Goal: Task Accomplishment & Management: Use online tool/utility

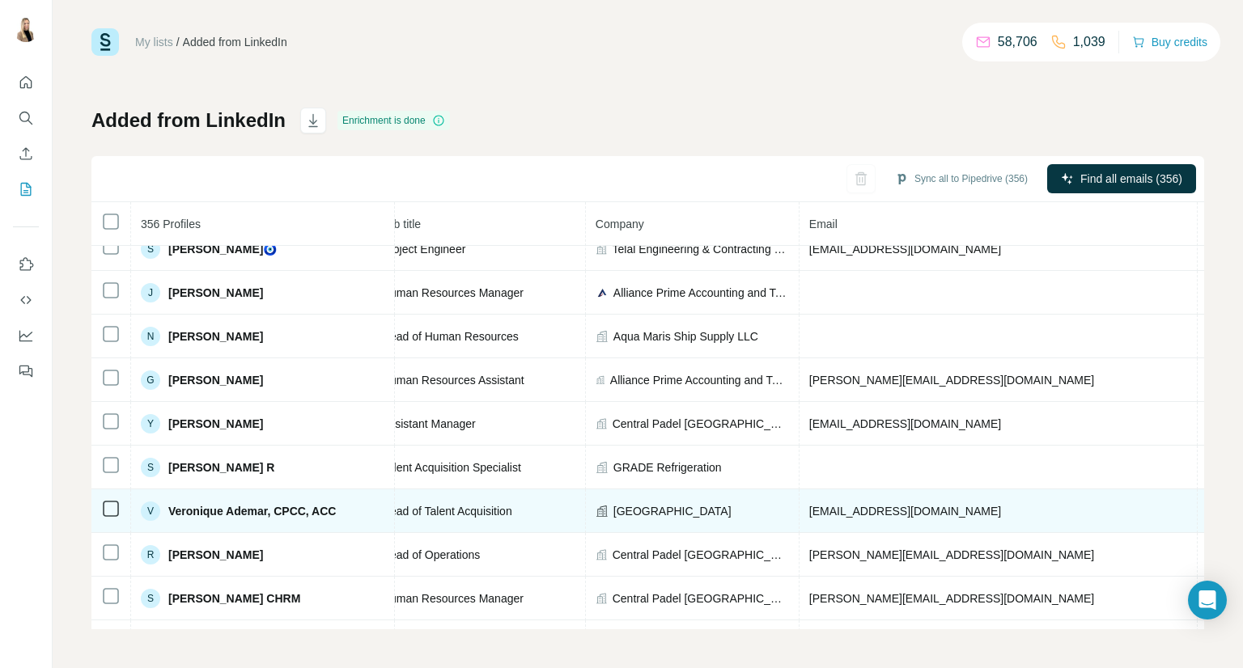
scroll to position [925, 214]
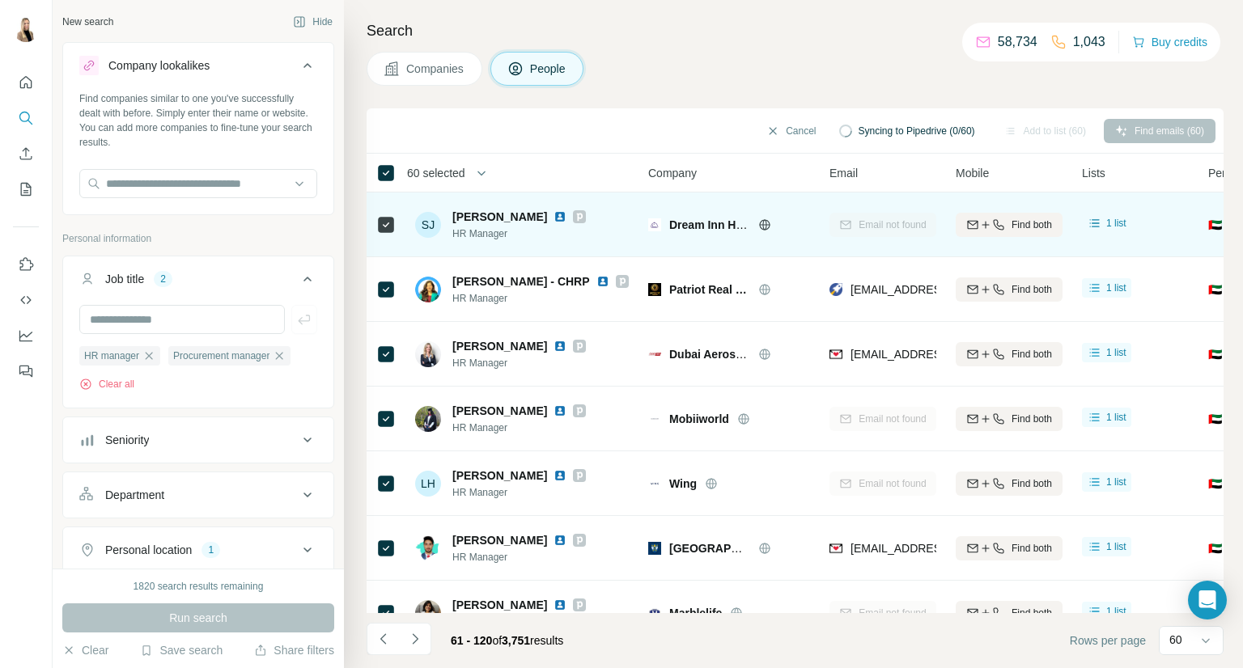
scroll to position [489, 0]
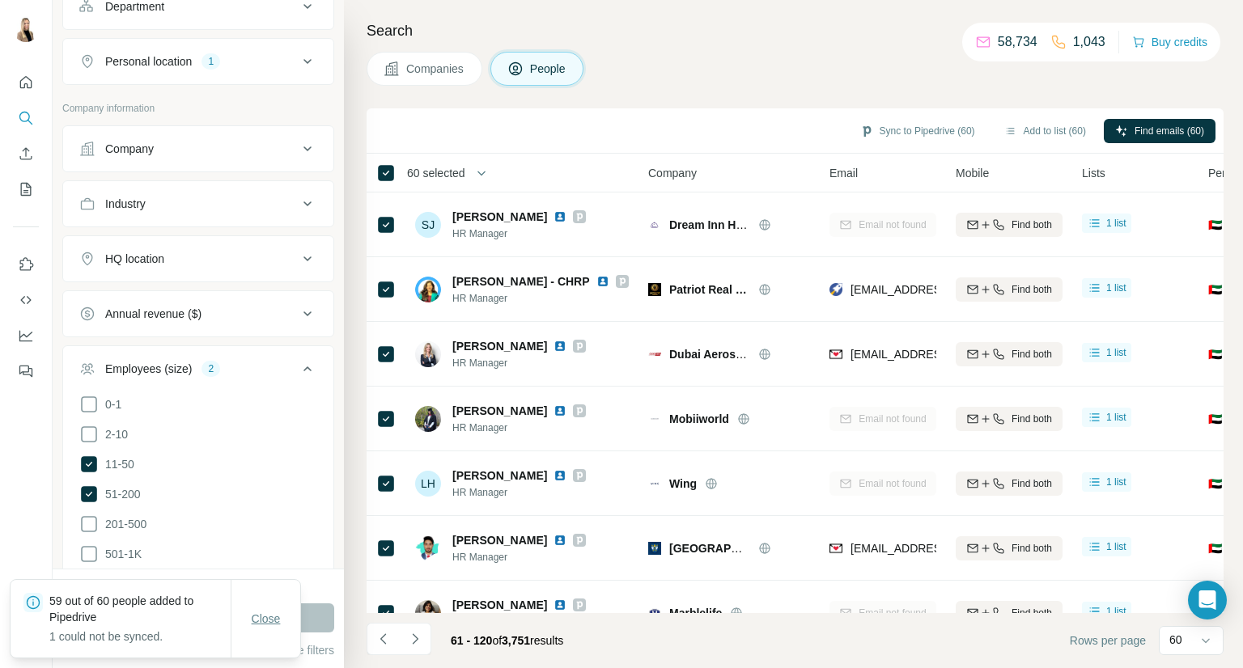
click at [269, 604] on button "Close" at bounding box center [266, 618] width 52 height 29
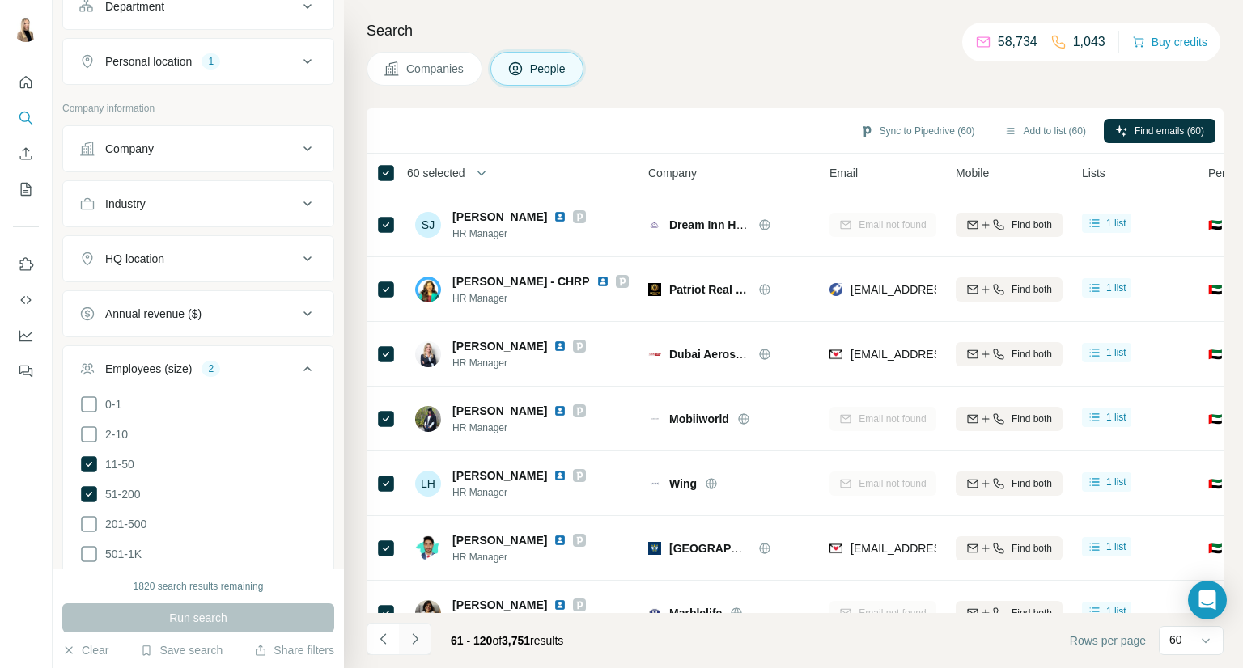
click at [426, 640] on button "Navigate to next page" at bounding box center [415, 639] width 32 height 32
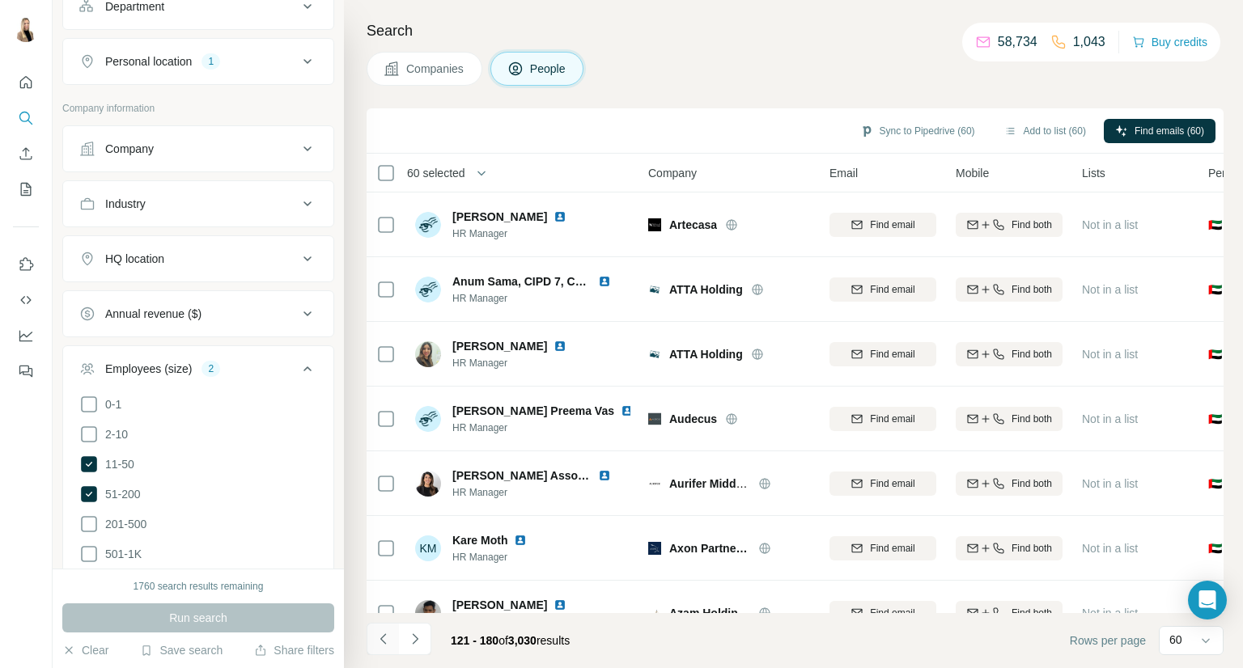
click at [384, 648] on button "Navigate to previous page" at bounding box center [382, 639] width 32 height 32
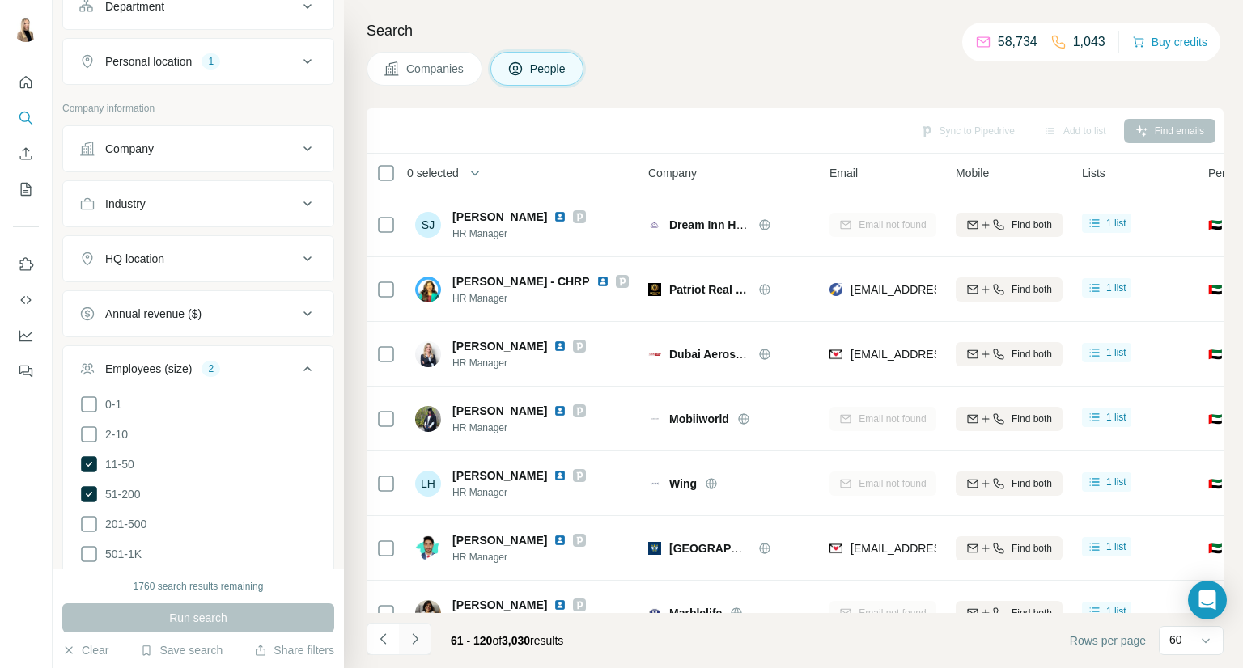
click at [411, 635] on icon "Navigate to next page" at bounding box center [415, 639] width 16 height 16
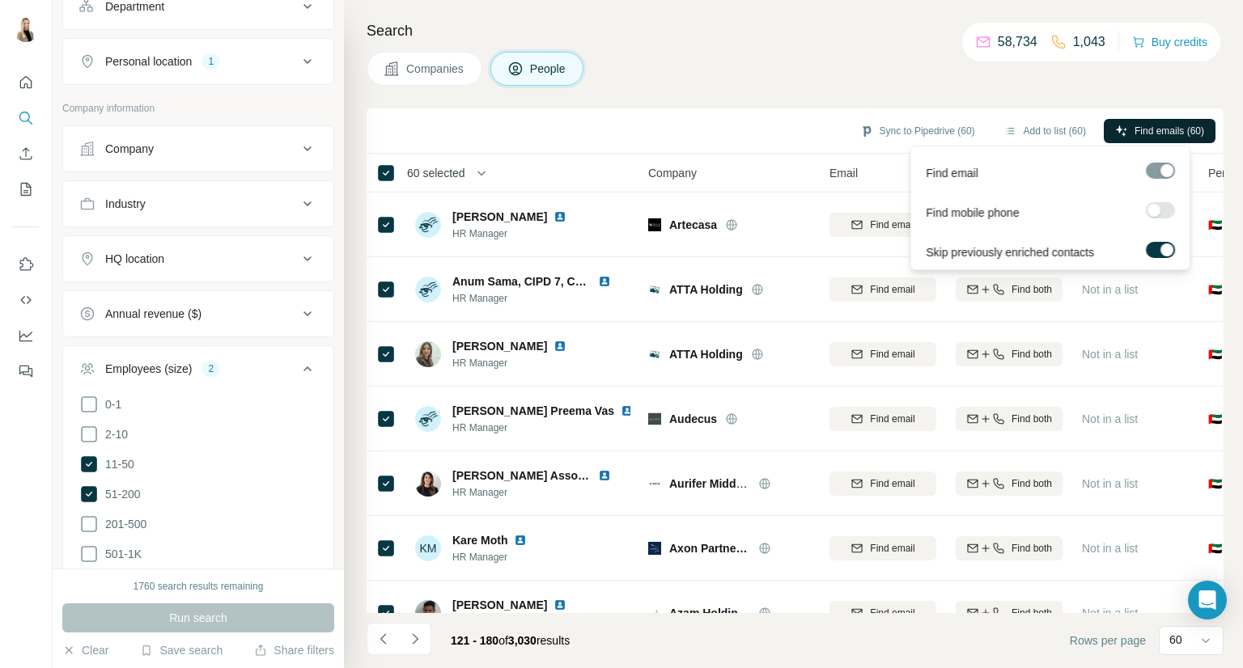
click at [1143, 127] on span "Find emails (60)" at bounding box center [1169, 131] width 70 height 15
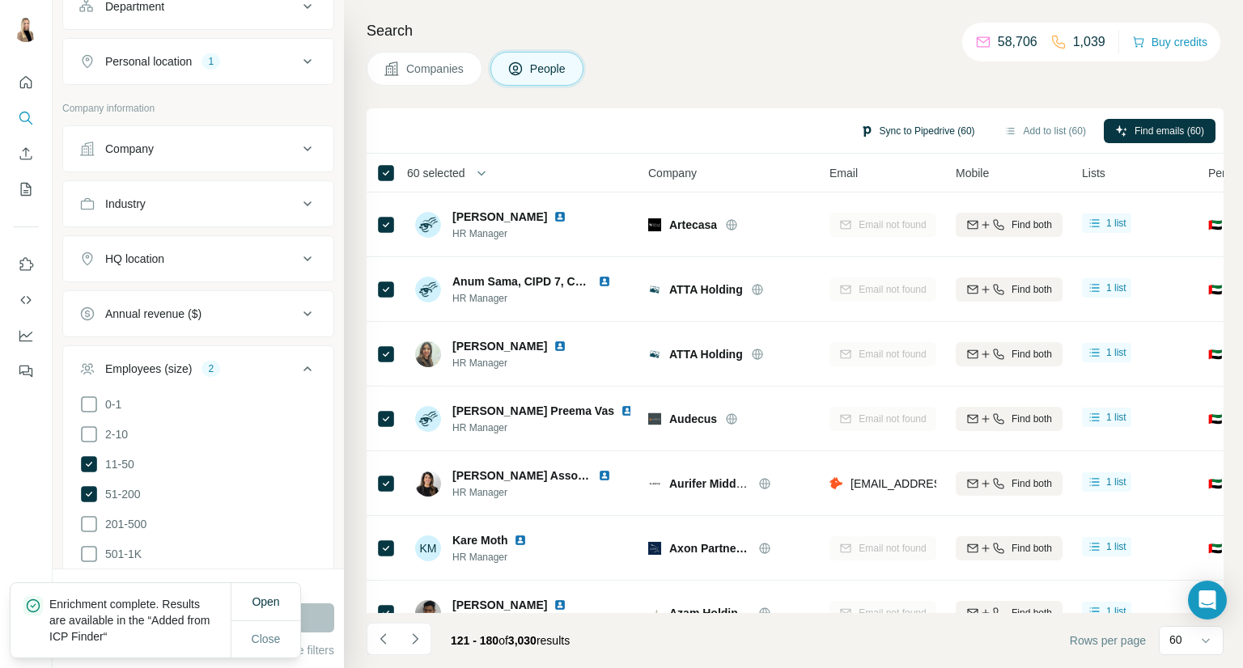
click at [927, 134] on button "Sync to Pipedrive (60)" at bounding box center [918, 131] width 138 height 24
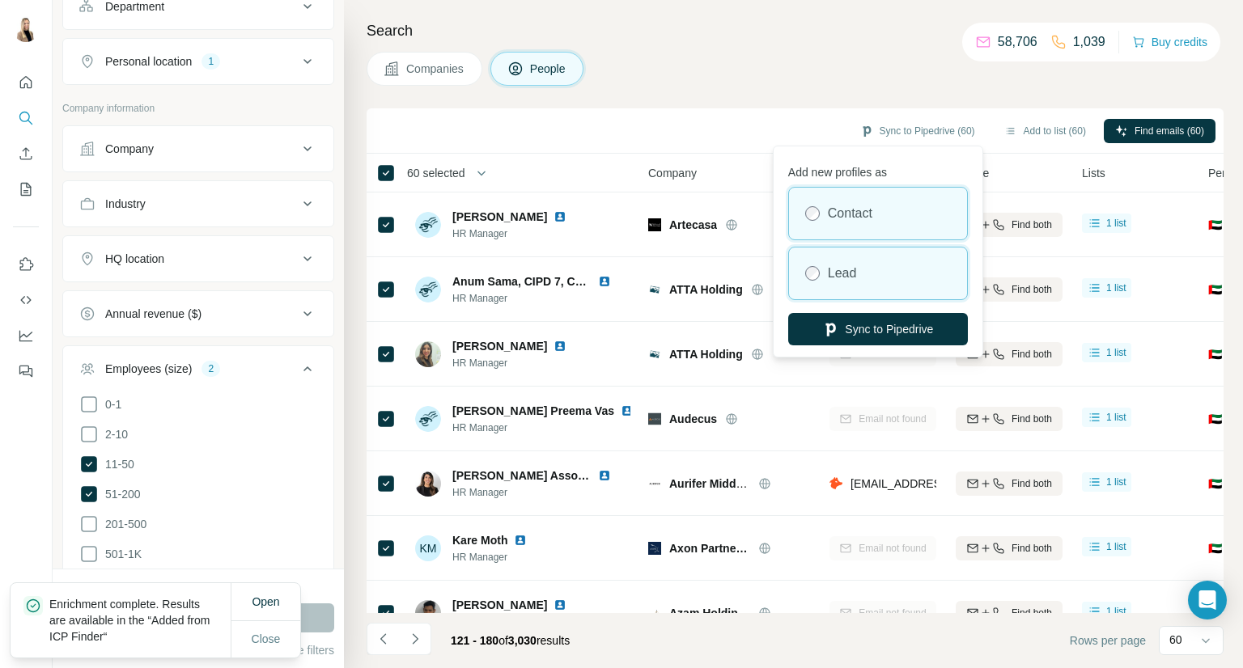
click at [913, 269] on div "Lead" at bounding box center [878, 274] width 178 height 52
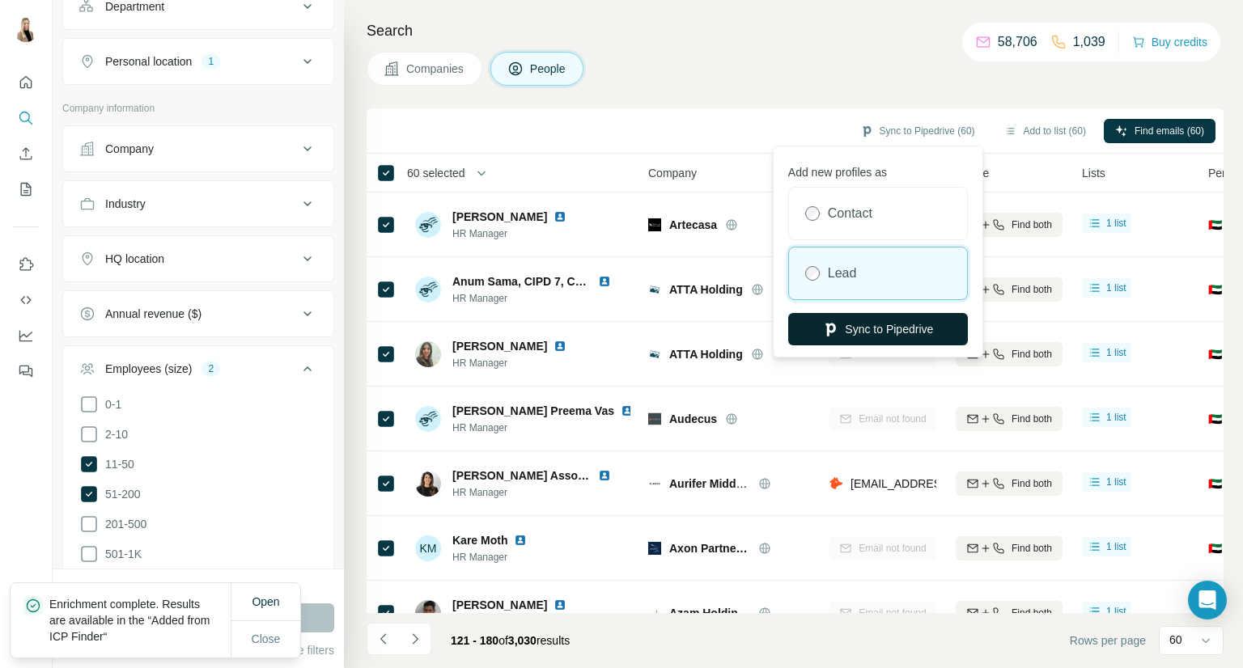
click at [917, 318] on button "Sync to Pipedrive" at bounding box center [878, 329] width 180 height 32
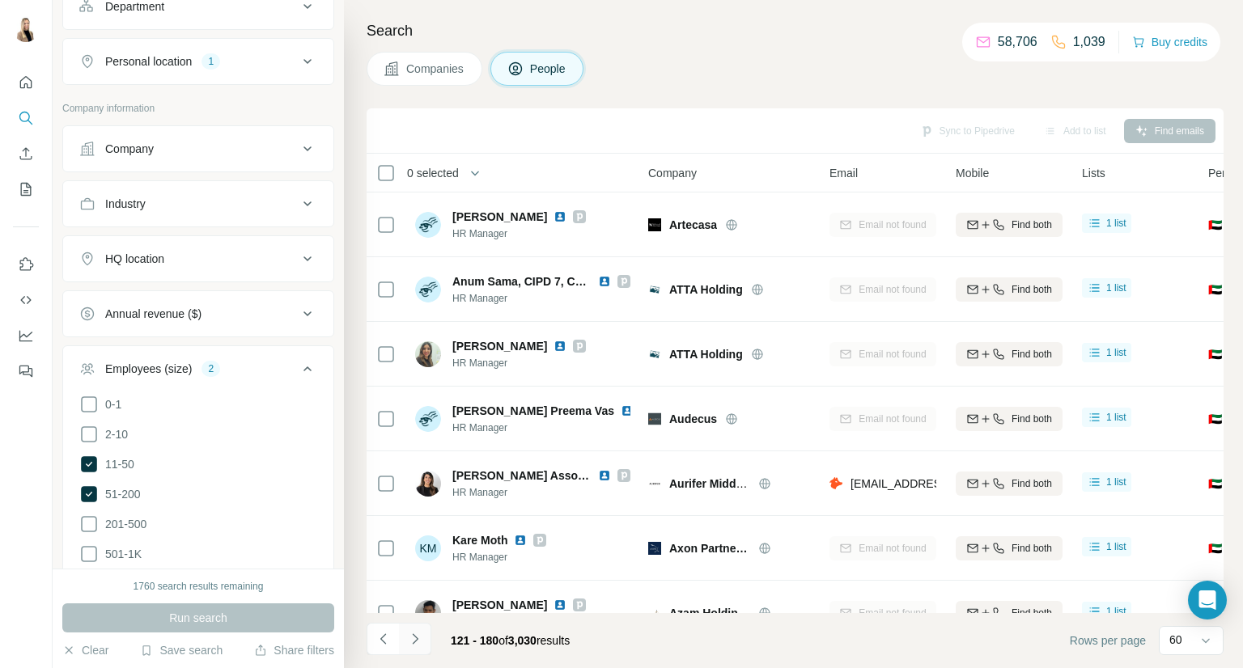
click at [423, 639] on button "Navigate to next page" at bounding box center [415, 639] width 32 height 32
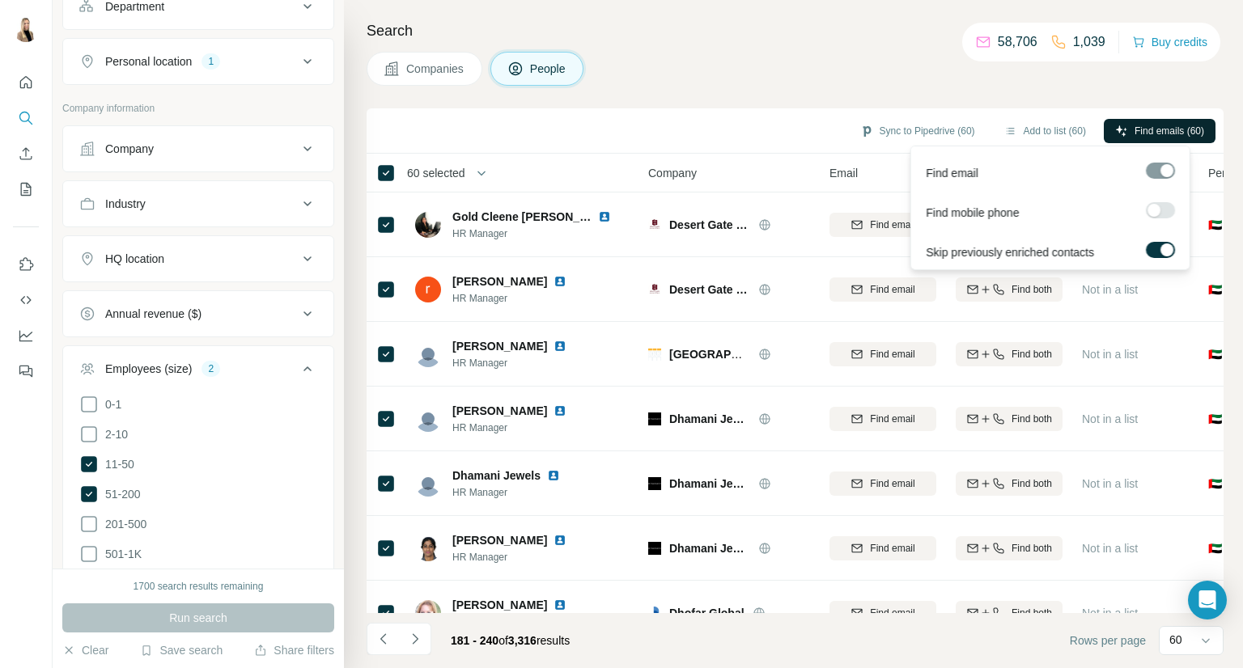
click at [1140, 137] on span "Find emails (60)" at bounding box center [1169, 131] width 70 height 15
